Goal: Navigation & Orientation: Find specific page/section

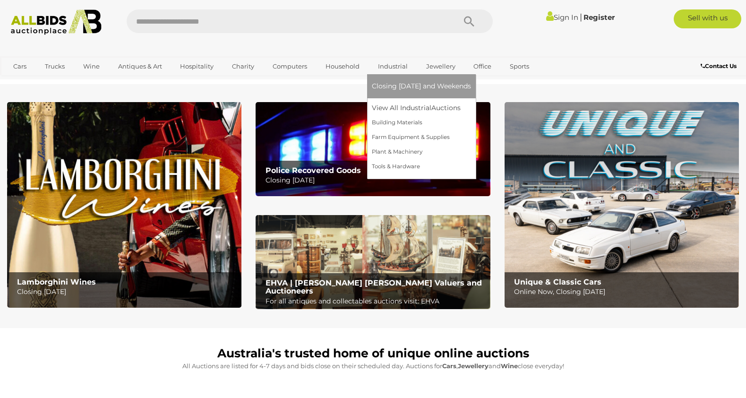
click at [394, 89] on span "Closing [DATE] and Weekends" at bounding box center [421, 86] width 99 height 9
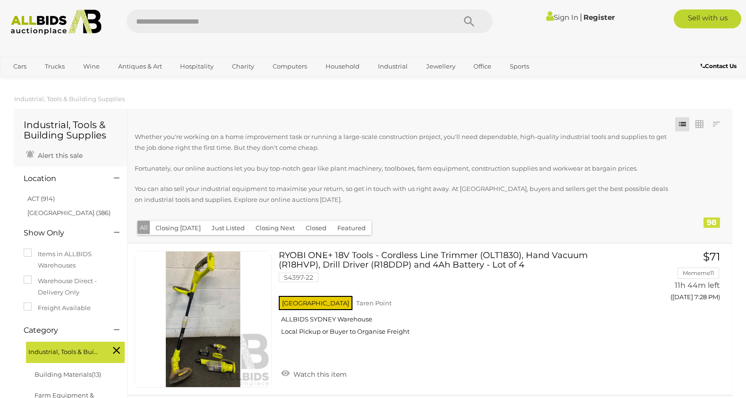
drag, startPoint x: 36, startPoint y: 202, endPoint x: 75, endPoint y: 204, distance: 39.3
click at [37, 202] on link "ACT (914)" at bounding box center [40, 199] width 27 height 8
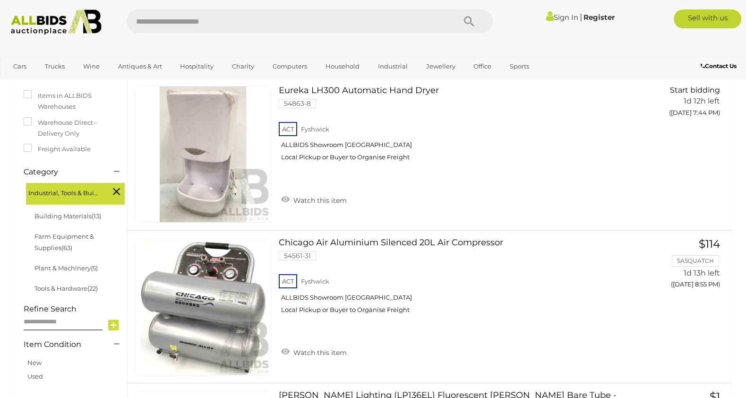
scroll to position [94, 0]
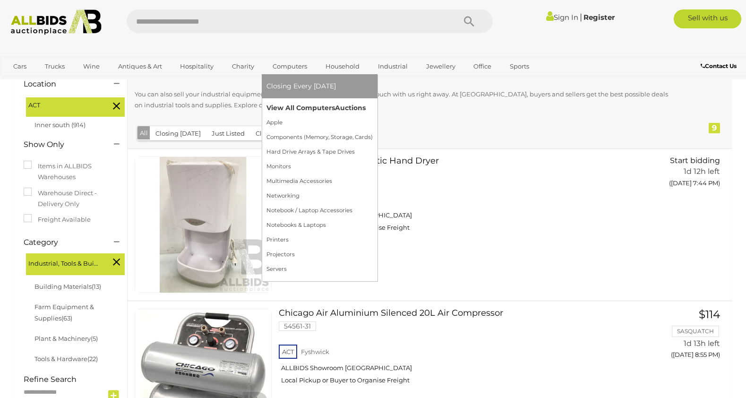
click at [292, 105] on link "View All Computers Auctions" at bounding box center [319, 108] width 106 height 15
